Goal: Task Accomplishment & Management: Use online tool/utility

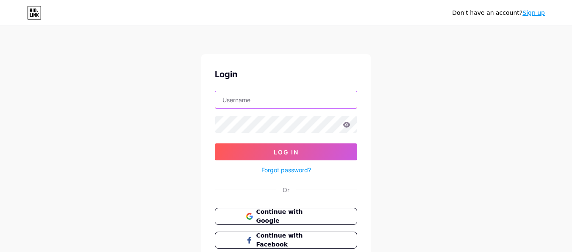
click at [254, 96] on input "text" at bounding box center [286, 99] width 142 height 17
paste input "[EMAIL_ADDRESS][DOMAIN_NAME]"
type input "[EMAIL_ADDRESS][DOMAIN_NAME]"
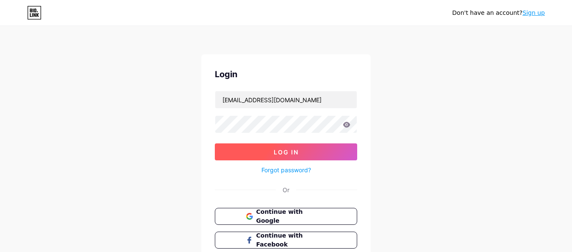
drag, startPoint x: 293, startPoint y: 153, endPoint x: 287, endPoint y: 153, distance: 6.0
click at [291, 154] on span "Log In" at bounding box center [286, 151] width 25 height 7
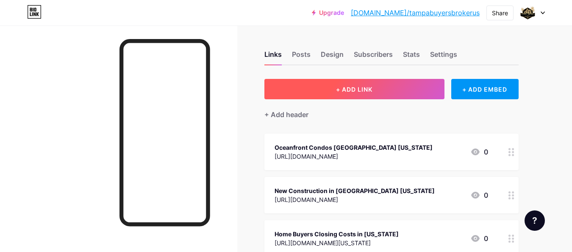
click at [368, 98] on button "+ ADD LINK" at bounding box center [355, 89] width 180 height 20
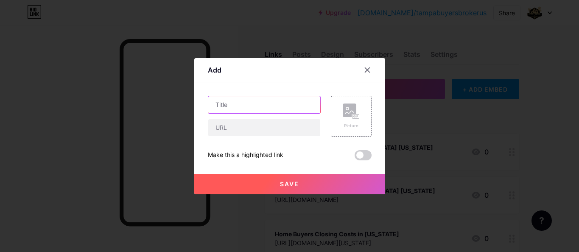
click at [267, 112] on input "text" at bounding box center [264, 104] width 112 height 17
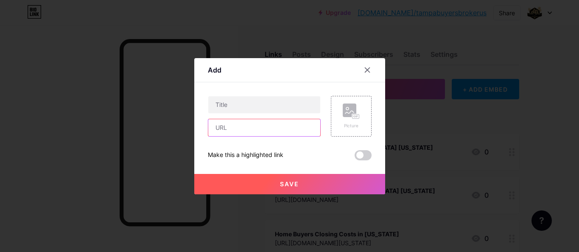
click at [267, 130] on input "text" at bounding box center [264, 127] width 112 height 17
paste input "[URL][DOMAIN_NAME]"
type input "[URL][DOMAIN_NAME]"
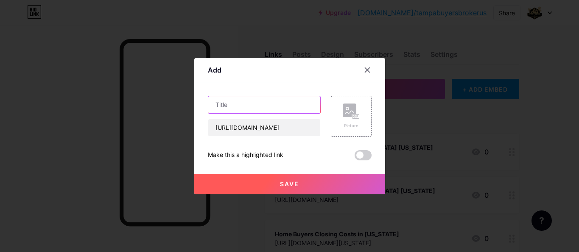
click at [273, 112] on input "text" at bounding box center [264, 104] width 112 height 17
paste input "[GEOGRAPHIC_DATA] Rental Homes"
type input "[GEOGRAPHIC_DATA] Rental Homes"
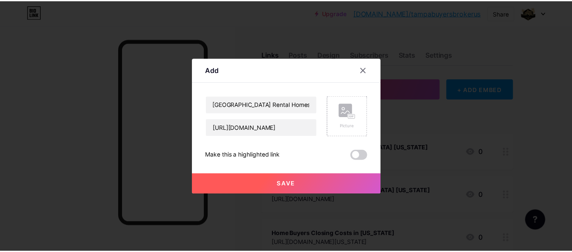
scroll to position [0, 0]
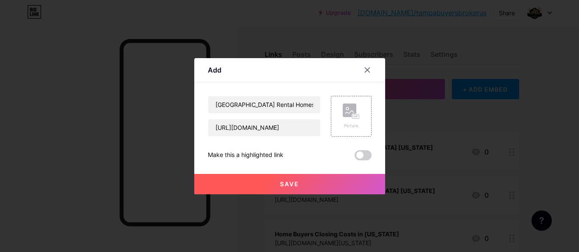
drag, startPoint x: 291, startPoint y: 191, endPoint x: 306, endPoint y: 187, distance: 15.2
click at [291, 190] on button "Save" at bounding box center [289, 184] width 191 height 20
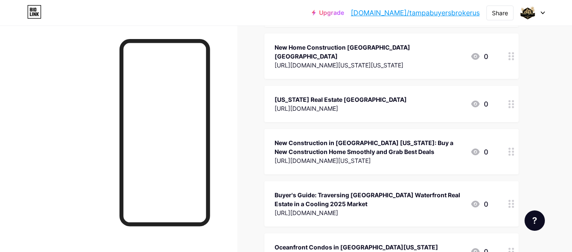
scroll to position [4241, 0]
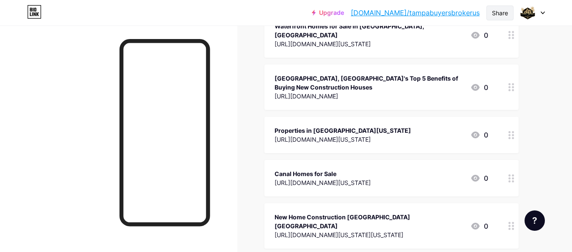
click at [502, 13] on div "Share" at bounding box center [500, 12] width 16 height 9
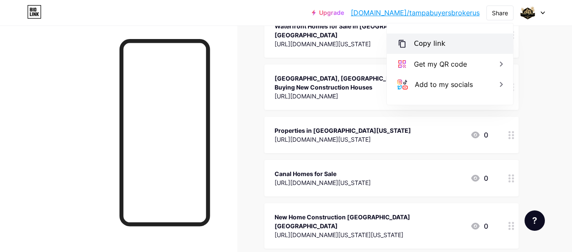
click at [433, 43] on div "Copy link" at bounding box center [429, 44] width 31 height 10
